Goal: Information Seeking & Learning: Check status

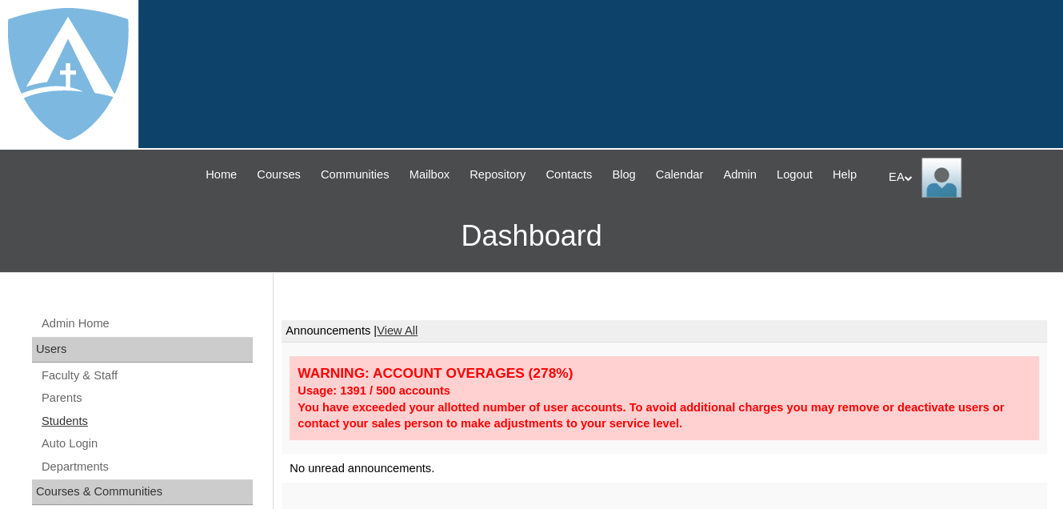
click at [65, 431] on link "Students" at bounding box center [146, 421] width 213 height 20
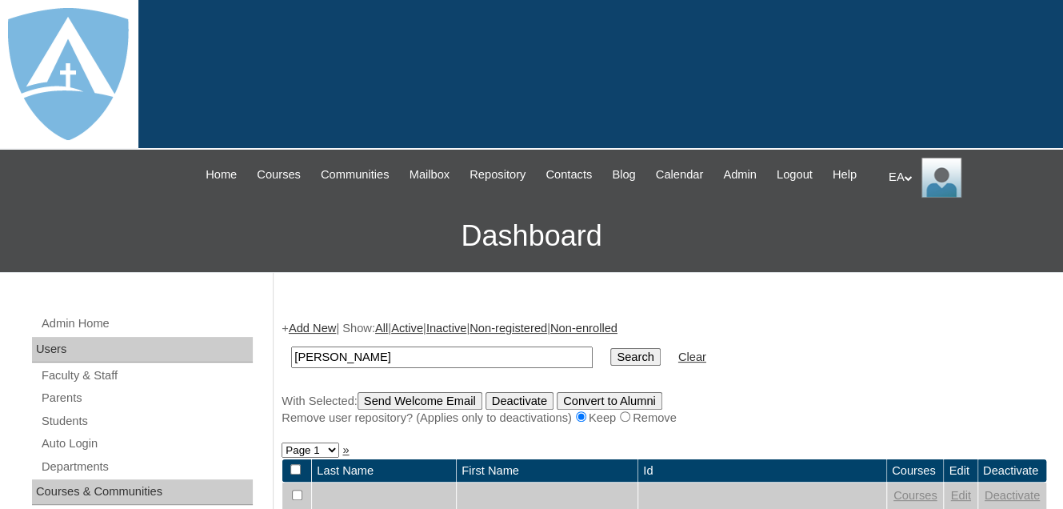
type input "[PERSON_NAME]"
click at [610, 366] on input "Search" at bounding box center [635, 357] width 50 height 18
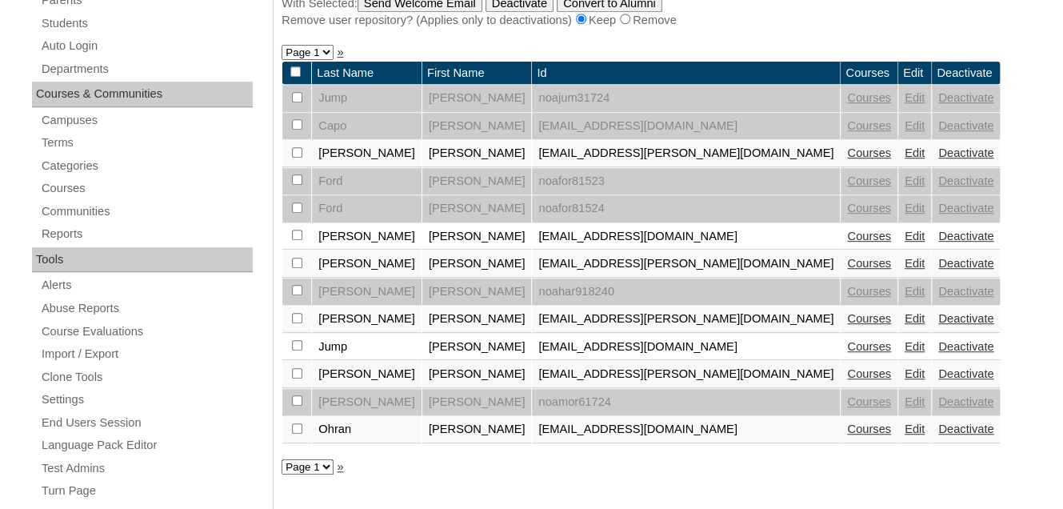
scroll to position [400, 0]
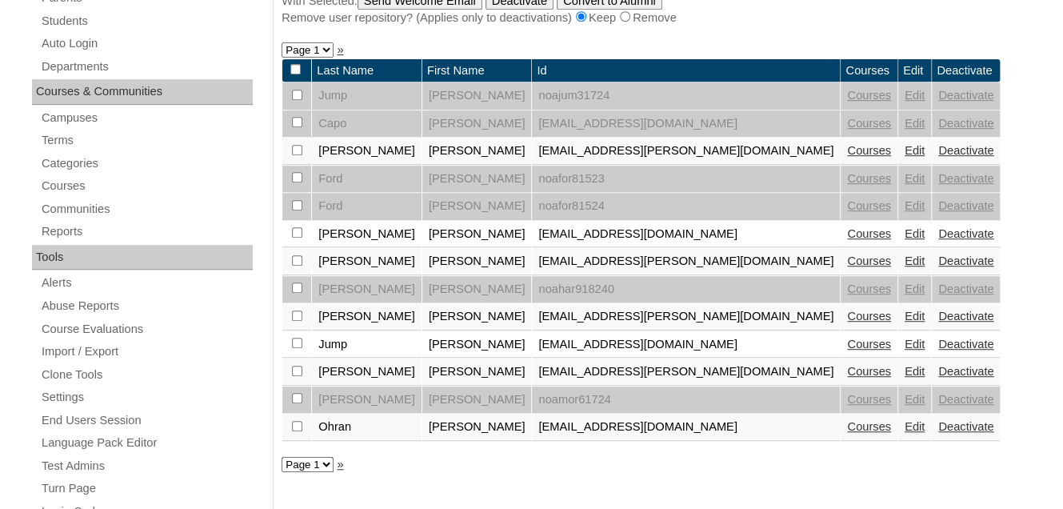
click at [847, 378] on link "Courses" at bounding box center [869, 371] width 44 height 13
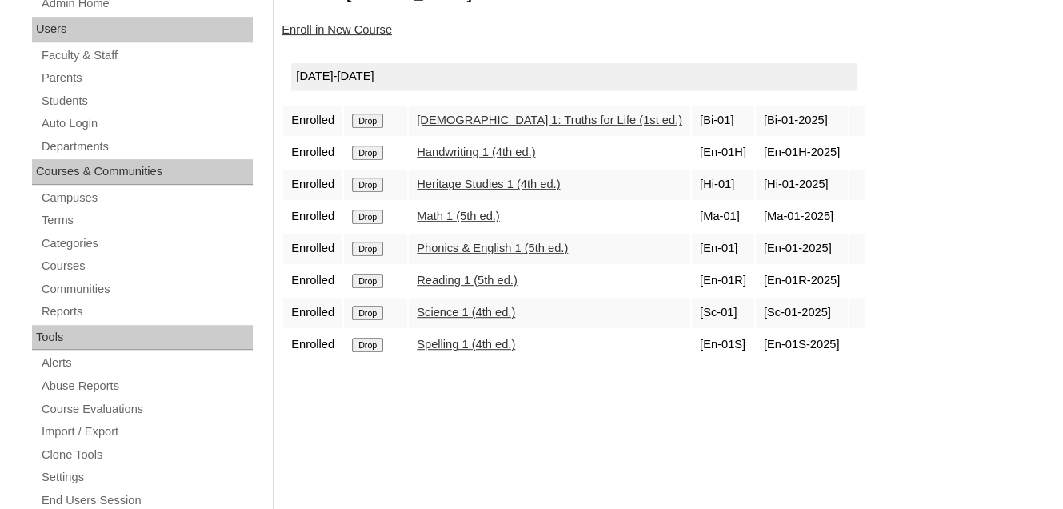
scroll to position [240, 0]
